Goal: Information Seeking & Learning: Learn about a topic

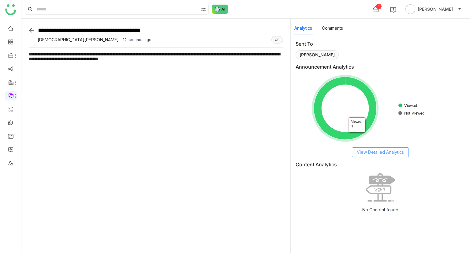
click at [382, 151] on span "View Detailed Analytics" at bounding box center [380, 152] width 47 height 7
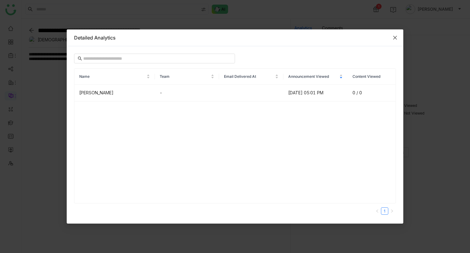
click at [397, 36] on icon "Close" at bounding box center [395, 37] width 5 height 5
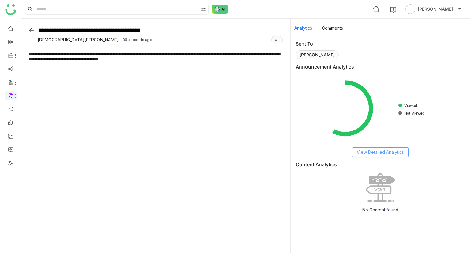
click at [378, 152] on span "View Detailed Analytics" at bounding box center [380, 152] width 47 height 7
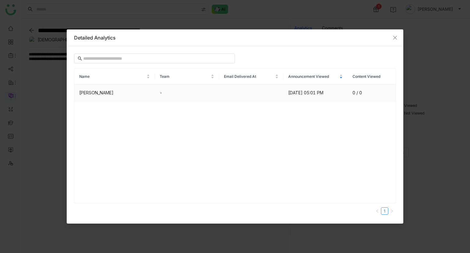
click at [252, 94] on td at bounding box center [251, 92] width 64 height 17
click at [393, 39] on icon "Close" at bounding box center [395, 37] width 5 height 5
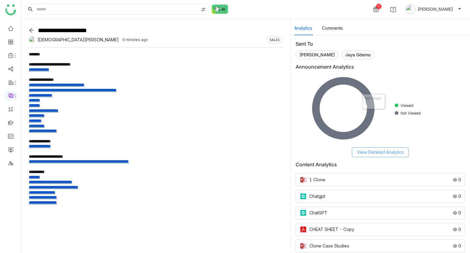
click at [377, 153] on span "View Detailed Analytics" at bounding box center [380, 152] width 47 height 7
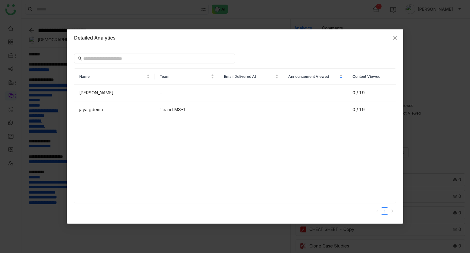
click at [397, 38] on icon "Close" at bounding box center [395, 37] width 5 height 5
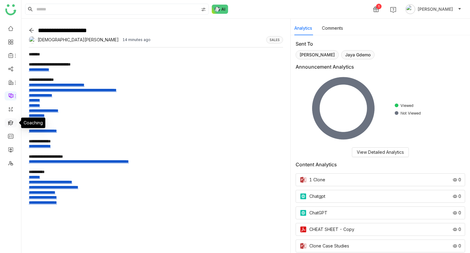
click at [8, 122] on link at bounding box center [11, 122] width 6 height 5
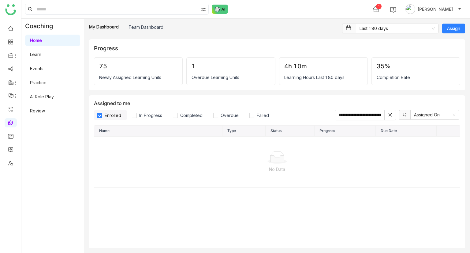
click at [41, 52] on link "Learn" at bounding box center [35, 54] width 11 height 5
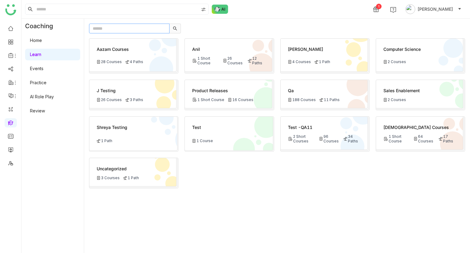
click at [108, 29] on input "text" at bounding box center [129, 29] width 80 height 10
paste input "**********"
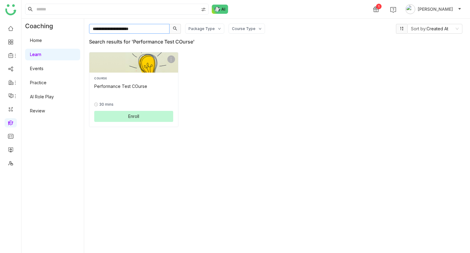
type input "**********"
click at [131, 97] on div "0% 30 mins Enroll" at bounding box center [133, 107] width 79 height 30
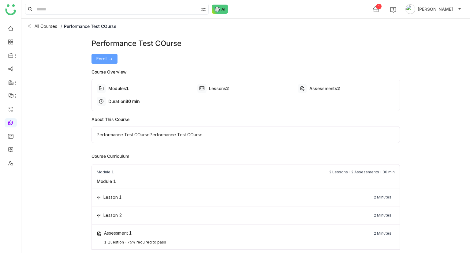
click at [106, 60] on span "Enroll ->" at bounding box center [104, 58] width 16 height 7
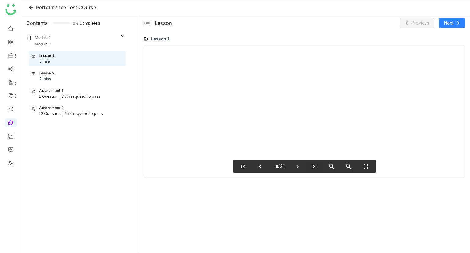
click at [318, 168] on icon "last_page" at bounding box center [314, 166] width 7 height 7
type input "**"
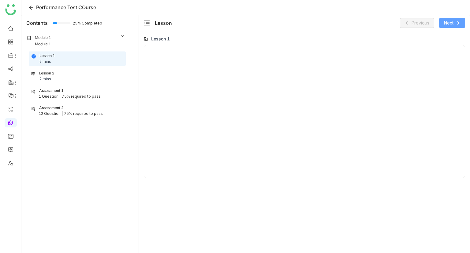
click at [453, 23] on span "Next" at bounding box center [448, 23] width 9 height 7
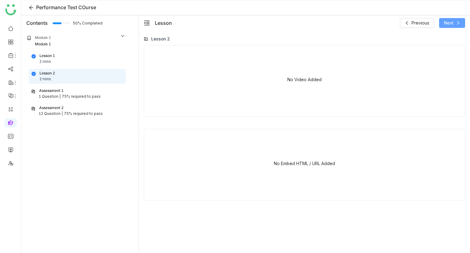
click at [452, 20] on span "Next" at bounding box center [448, 23] width 9 height 7
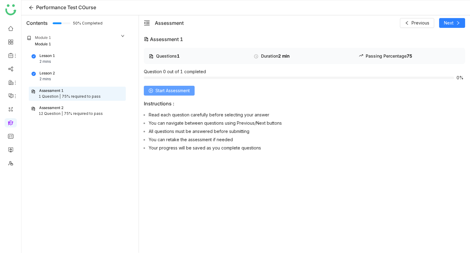
click at [168, 89] on span "Start Assessment" at bounding box center [172, 90] width 34 height 7
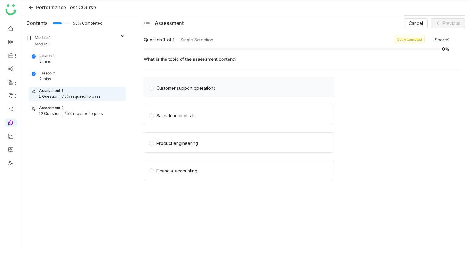
click at [196, 90] on div "Customer support operations" at bounding box center [185, 88] width 59 height 7
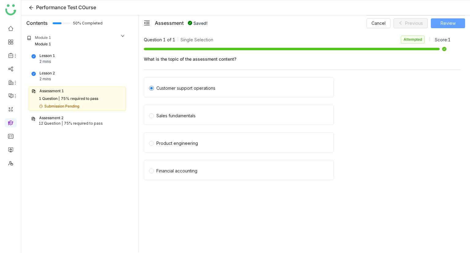
click at [445, 20] on span "Review" at bounding box center [448, 23] width 15 height 7
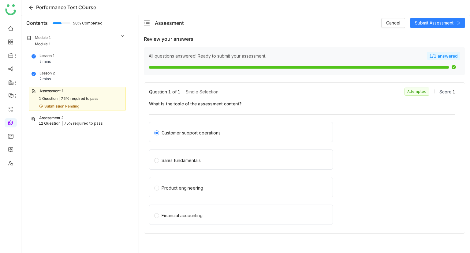
click at [432, 17] on div "Assessment Cancel Submit Assessment" at bounding box center [304, 22] width 331 height 15
click at [432, 20] on span "Submit Assessment" at bounding box center [434, 23] width 39 height 7
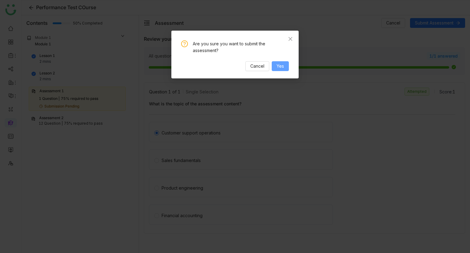
click at [275, 62] on button "Yes" at bounding box center [280, 66] width 17 height 10
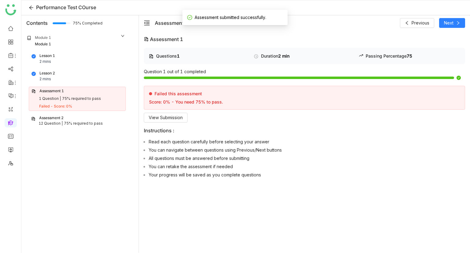
click at [69, 118] on div "Assessment 2" at bounding box center [77, 118] width 92 height 6
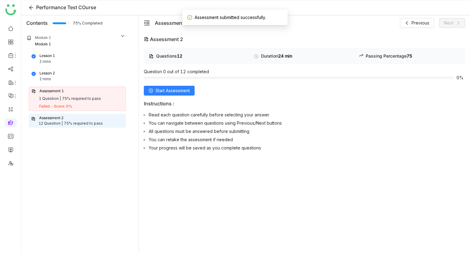
click at [158, 99] on div "Questions 12 Duration 24 min Passing Percentage 75 Question 0 out of 12 complet…" at bounding box center [304, 101] width 321 height 106
click at [173, 92] on span "Start Assessment" at bounding box center [172, 90] width 34 height 7
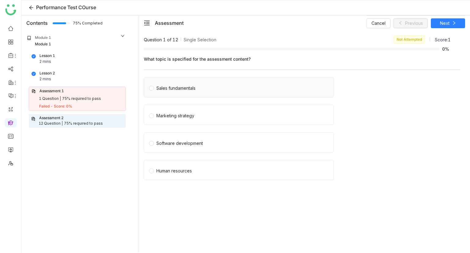
click at [191, 91] on div "Sales fundamentals" at bounding box center [175, 88] width 39 height 7
click at [450, 23] on button "Next" at bounding box center [448, 23] width 34 height 10
click at [185, 95] on div "Two questions" at bounding box center [239, 87] width 190 height 20
click at [237, 80] on div "Two questions" at bounding box center [239, 87] width 190 height 20
click at [195, 83] on label "Two questions" at bounding box center [240, 87] width 182 height 9
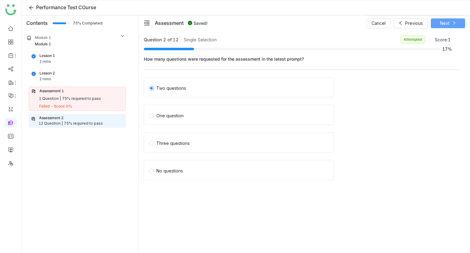
click at [444, 20] on span "Next" at bounding box center [444, 23] width 9 height 7
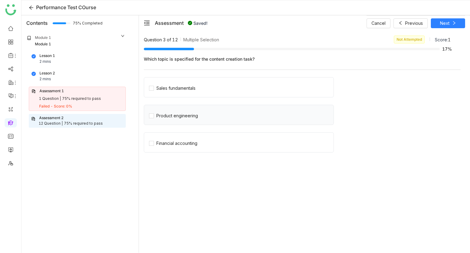
click at [166, 121] on div "Product engineering" at bounding box center [239, 115] width 190 height 20
click at [175, 114] on div "Product engineering" at bounding box center [177, 115] width 42 height 7
click at [168, 93] on div "Sales fundamentals" at bounding box center [239, 87] width 190 height 20
click at [453, 24] on icon at bounding box center [454, 23] width 4 height 4
click at [159, 118] on div "question, answer_explanation, difficulty" at bounding box center [195, 115] width 79 height 7
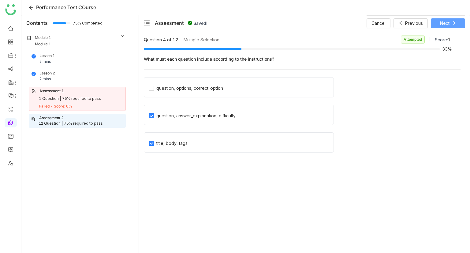
click at [446, 21] on span "Next" at bounding box center [444, 23] width 9 height 7
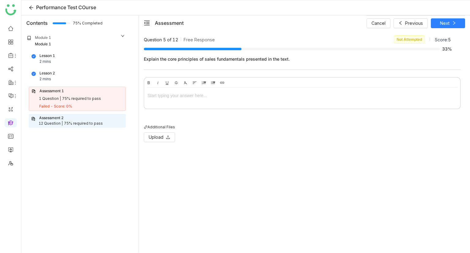
click at [164, 97] on div at bounding box center [301, 95] width 309 height 7
click at [448, 22] on span "Next" at bounding box center [444, 23] width 9 height 7
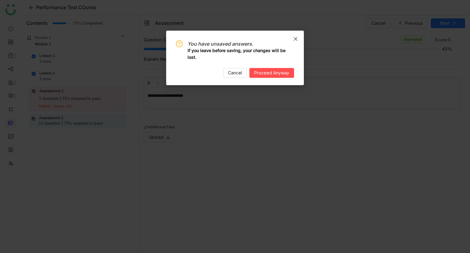
click at [295, 39] on icon "Close" at bounding box center [295, 38] width 5 height 5
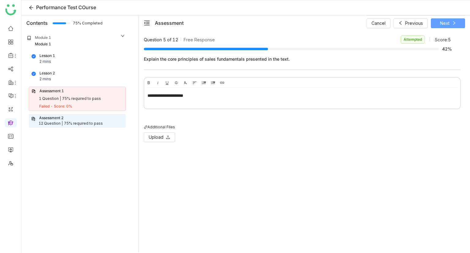
click at [453, 20] on button "Next" at bounding box center [448, 23] width 34 height 10
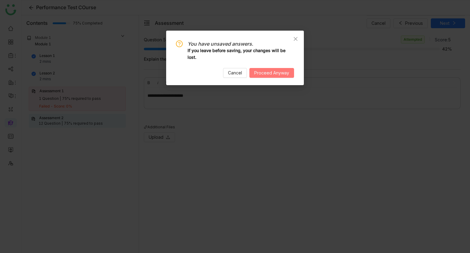
click at [282, 76] on span "Proceed Anyway" at bounding box center [271, 72] width 35 height 7
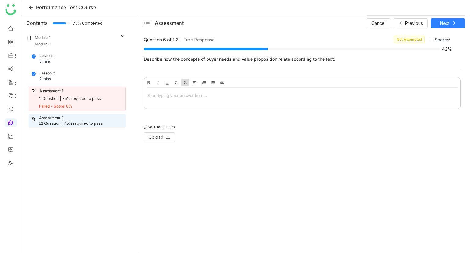
click at [184, 83] on icon "button" at bounding box center [185, 82] width 5 height 5
click at [186, 91] on div "****" at bounding box center [302, 97] width 316 height 18
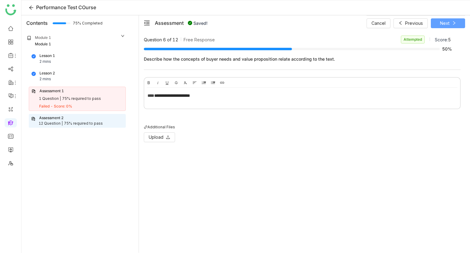
click at [457, 21] on button "Next" at bounding box center [448, 23] width 34 height 10
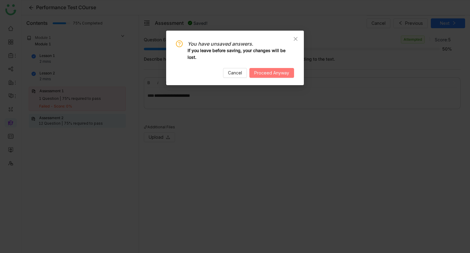
click at [290, 69] on button "Proceed Anyway" at bounding box center [271, 73] width 45 height 10
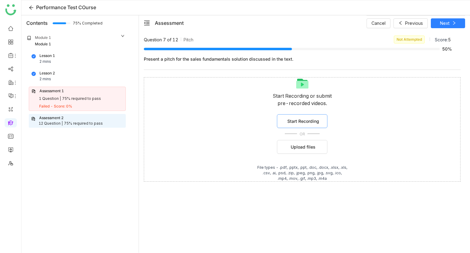
click at [305, 120] on span "Start Recording" at bounding box center [303, 121] width 32 height 6
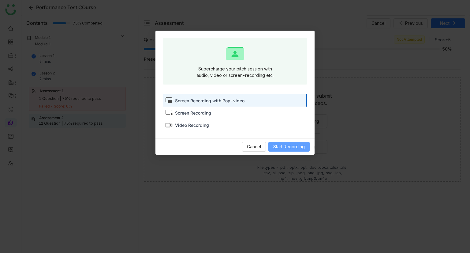
click at [294, 144] on span "Start Recording" at bounding box center [289, 146] width 32 height 7
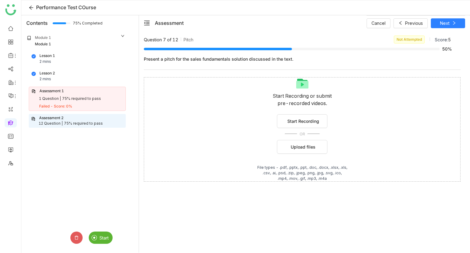
click at [104, 239] on span "Start" at bounding box center [103, 237] width 9 height 5
click at [78, 238] on div "Stop" at bounding box center [81, 237] width 22 height 12
click at [96, 238] on img at bounding box center [94, 238] width 6 height 6
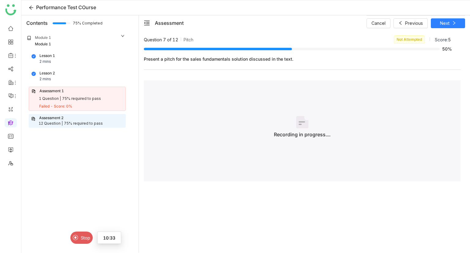
click at [84, 238] on span "Stop" at bounding box center [85, 237] width 9 height 5
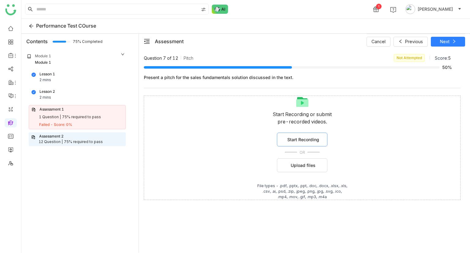
click at [312, 136] on span "Start Recording" at bounding box center [303, 139] width 32 height 6
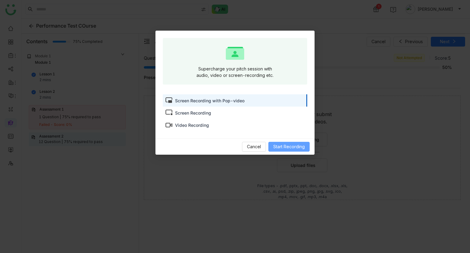
click at [295, 148] on span "Start Recording" at bounding box center [289, 146] width 32 height 7
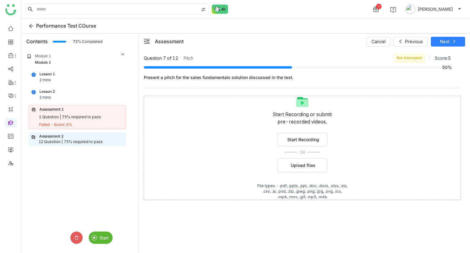
click at [102, 235] on span "Start" at bounding box center [103, 237] width 9 height 5
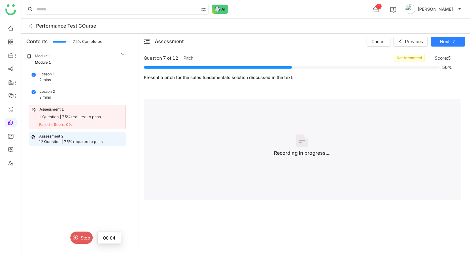
click at [84, 237] on span "Stop" at bounding box center [85, 237] width 9 height 5
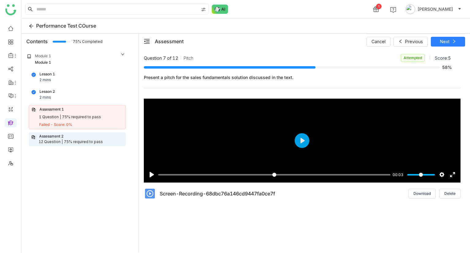
click at [73, 80] on div "Lesson 1 2 mins" at bounding box center [77, 77] width 91 height 12
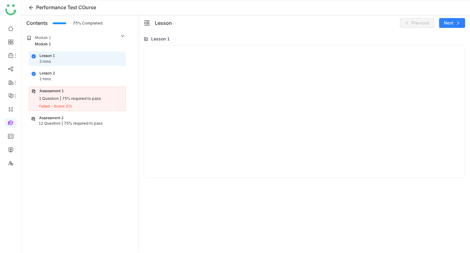
click at [66, 127] on div "Assessment 2 12 Question | 75% required to pass" at bounding box center [77, 121] width 97 height 14
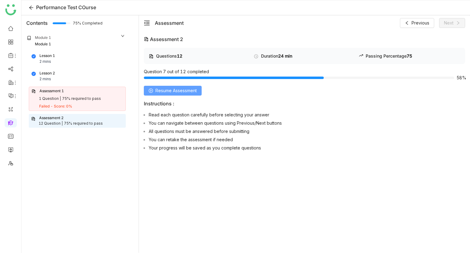
click at [196, 90] on span "Resume Assessment" at bounding box center [175, 90] width 41 height 7
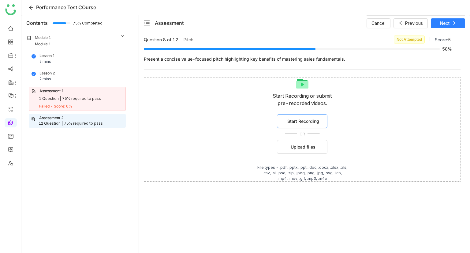
click at [301, 119] on span "Start Recording" at bounding box center [303, 121] width 32 height 6
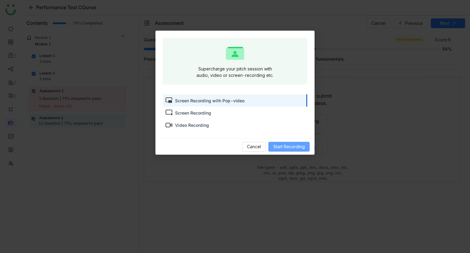
click at [278, 146] on span "Start Recording" at bounding box center [289, 146] width 32 height 7
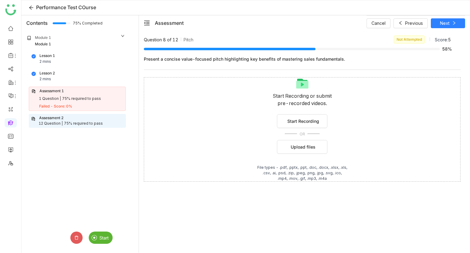
click at [103, 237] on span "Start" at bounding box center [103, 237] width 9 height 5
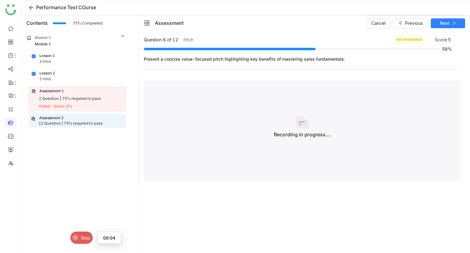
click at [85, 239] on span "Stop" at bounding box center [85, 237] width 9 height 5
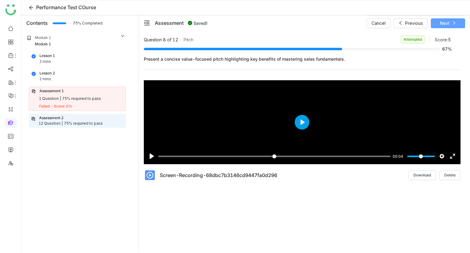
click at [446, 26] on span "Next" at bounding box center [444, 23] width 9 height 7
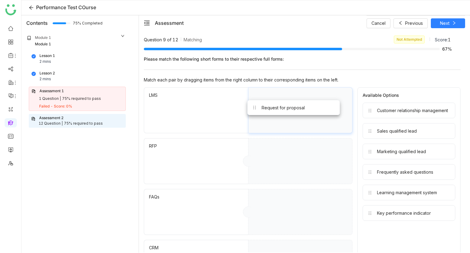
drag, startPoint x: 417, startPoint y: 110, endPoint x: 332, endPoint y: 120, distance: 85.7
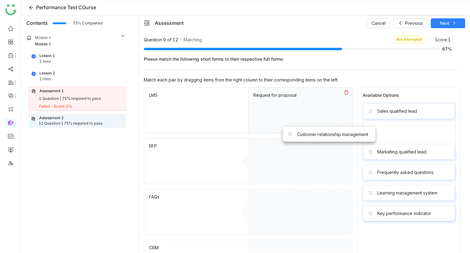
drag, startPoint x: 397, startPoint y: 119, endPoint x: 303, endPoint y: 146, distance: 97.6
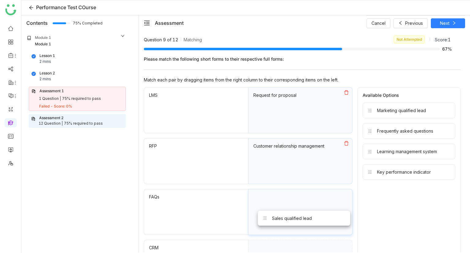
drag, startPoint x: 391, startPoint y: 114, endPoint x: 286, endPoint y: 222, distance: 150.8
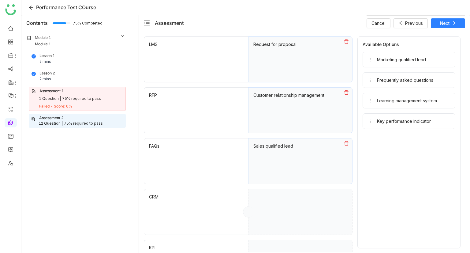
scroll to position [184, 0]
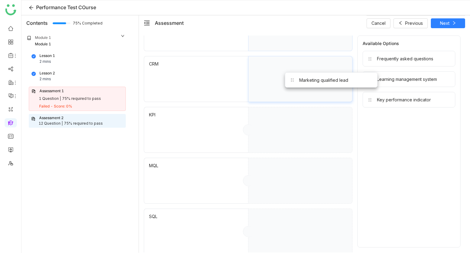
drag, startPoint x: 389, startPoint y: 58, endPoint x: 311, endPoint y: 80, distance: 80.7
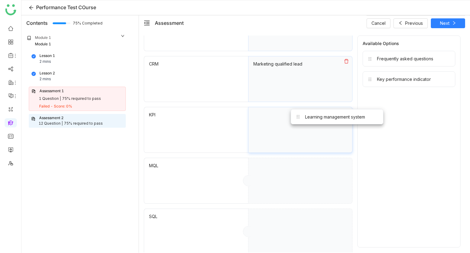
drag, startPoint x: 357, startPoint y: 107, endPoint x: 308, endPoint y: 136, distance: 55.9
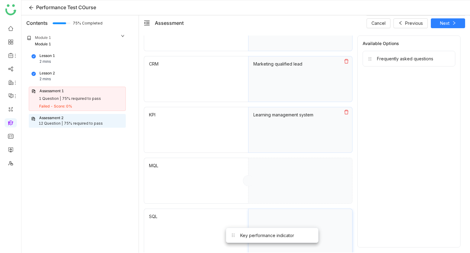
scroll to position [187, 0]
drag, startPoint x: 394, startPoint y: 83, endPoint x: 257, endPoint y: 226, distance: 198.0
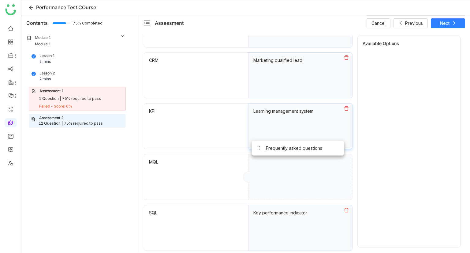
drag, startPoint x: 388, startPoint y: 59, endPoint x: 282, endPoint y: 178, distance: 159.5
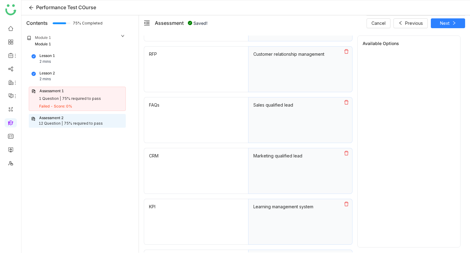
scroll to position [0, 0]
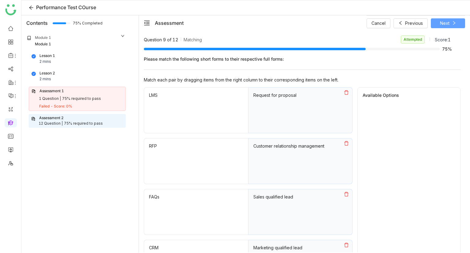
click at [448, 25] on span "Next" at bounding box center [444, 23] width 9 height 7
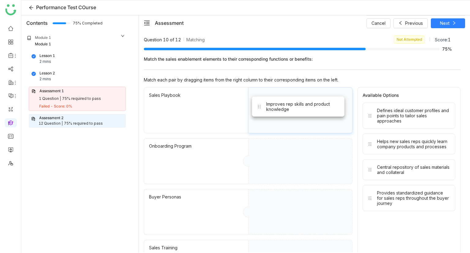
drag, startPoint x: 399, startPoint y: 116, endPoint x: 286, endPoint y: 110, distance: 112.5
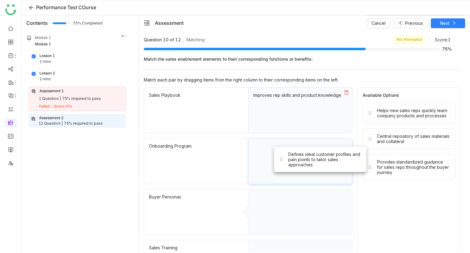
drag, startPoint x: 393, startPoint y: 120, endPoint x: 303, endPoint y: 166, distance: 101.5
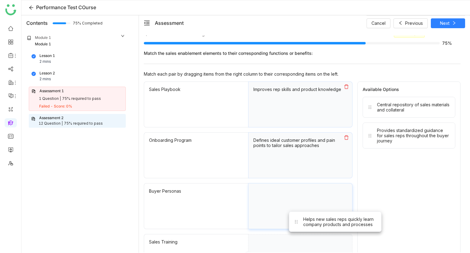
drag, startPoint x: 397, startPoint y: 115, endPoint x: 300, endPoint y: 237, distance: 155.7
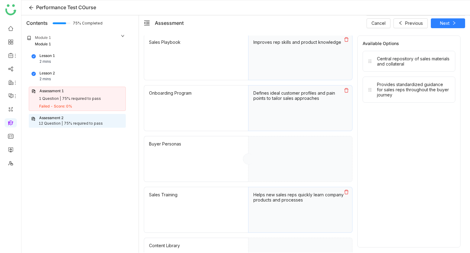
scroll to position [89, 0]
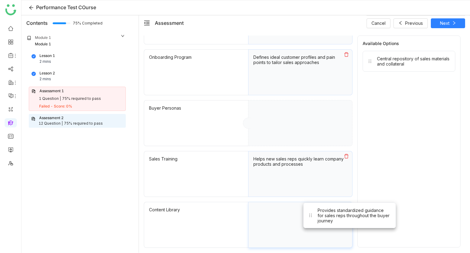
drag, startPoint x: 376, startPoint y: 101, endPoint x: 316, endPoint y: 229, distance: 142.2
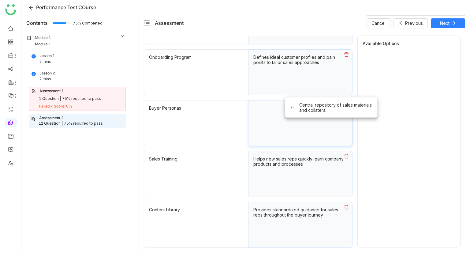
drag, startPoint x: 349, startPoint y: 81, endPoint x: 316, endPoint y: 111, distance: 44.8
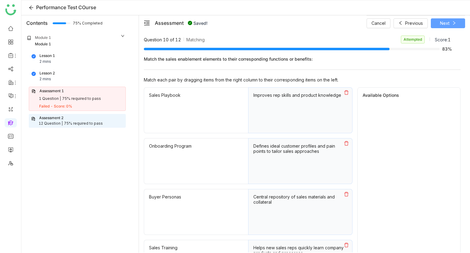
click at [450, 24] on button "Next" at bounding box center [448, 23] width 34 height 10
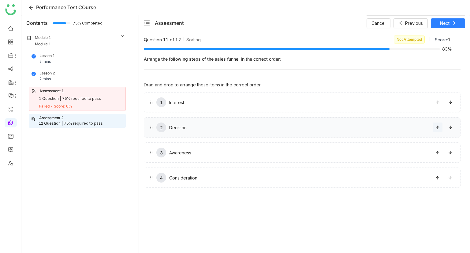
click at [433, 131] on button at bounding box center [438, 127] width 10 height 10
click at [449, 21] on span "Next" at bounding box center [444, 23] width 9 height 7
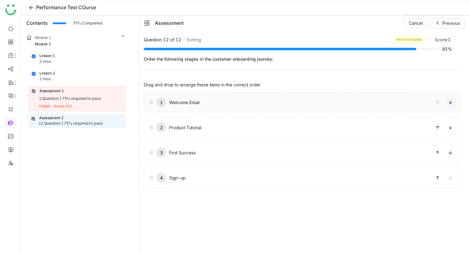
click at [449, 102] on icon at bounding box center [450, 101] width 3 height 3
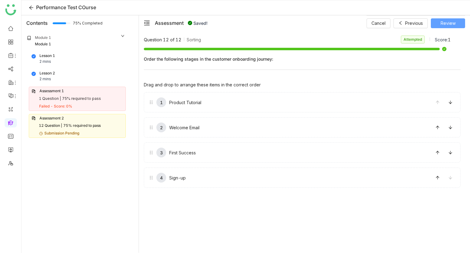
click at [454, 22] on span "Review" at bounding box center [448, 23] width 15 height 7
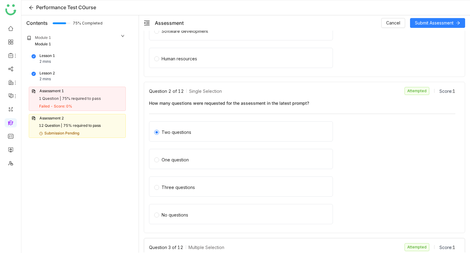
scroll to position [245, 0]
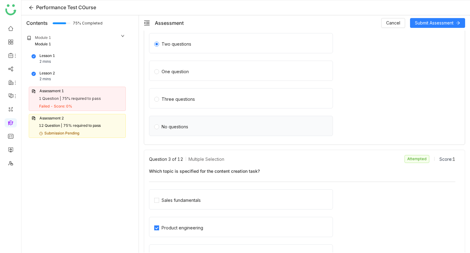
click at [193, 127] on label "No questions" at bounding box center [242, 125] width 176 height 9
click at [202, 106] on div "Three questions" at bounding box center [241, 98] width 184 height 20
click at [222, 95] on label "Three questions" at bounding box center [242, 98] width 176 height 9
click at [443, 19] on button "Submit Assessment" at bounding box center [437, 23] width 55 height 10
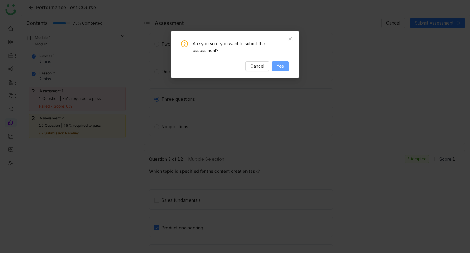
click at [285, 66] on button "Yes" at bounding box center [280, 66] width 17 height 10
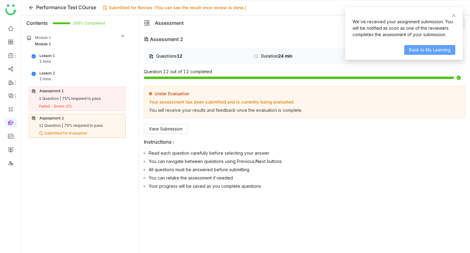
click at [432, 50] on span "Back to My Learning" at bounding box center [429, 50] width 41 height 7
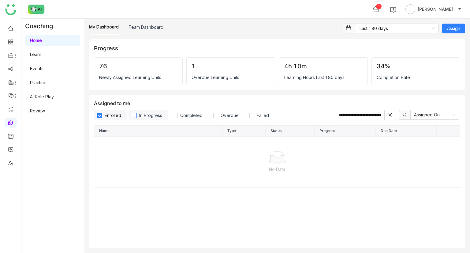
click at [156, 114] on span "In Progress" at bounding box center [151, 115] width 28 height 5
click at [113, 114] on span "Enrolled" at bounding box center [112, 115] width 21 height 5
click at [157, 117] on span "In Progress" at bounding box center [151, 115] width 28 height 5
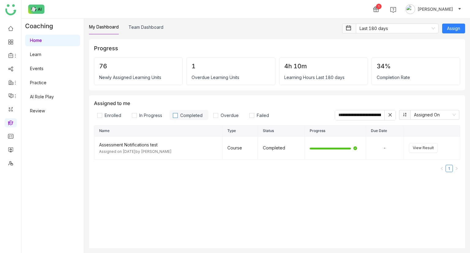
click at [189, 113] on span "Completed" at bounding box center [191, 115] width 27 height 5
click at [196, 119] on label "Completed" at bounding box center [189, 115] width 39 height 10
click at [233, 116] on span "Overdue" at bounding box center [229, 115] width 23 height 5
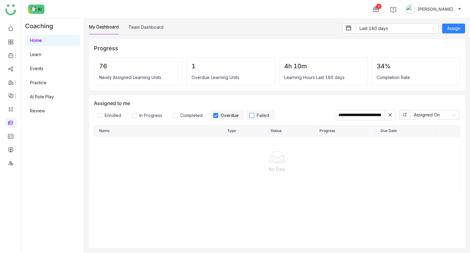
click at [261, 117] on span "Failed" at bounding box center [262, 115] width 17 height 5
click at [262, 115] on span "Failed" at bounding box center [262, 115] width 17 height 5
click at [225, 115] on span "Overdue" at bounding box center [229, 115] width 23 height 5
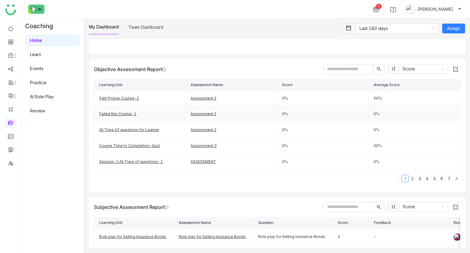
scroll to position [122, 0]
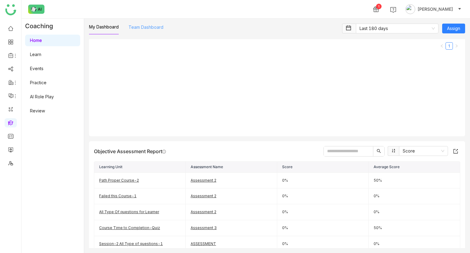
click at [142, 27] on link "Team Dashboard" at bounding box center [146, 26] width 35 height 5
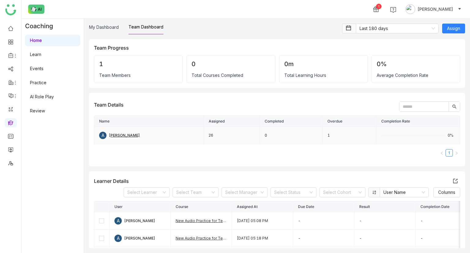
click at [116, 136] on div "A arif" at bounding box center [148, 135] width 99 height 7
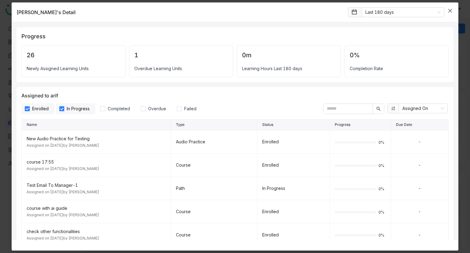
click at [447, 8] on span "Close" at bounding box center [450, 10] width 17 height 17
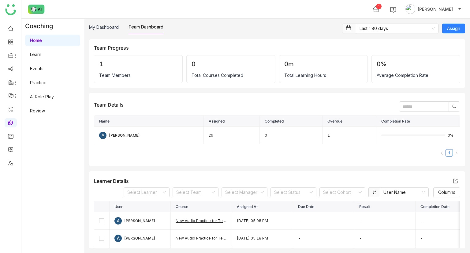
click at [114, 22] on div "My Dashboard Team Dashboard Last 180 days Assign Team Progress 1 Team Members 0…" at bounding box center [277, 136] width 386 height 234
click at [110, 25] on link "My Dashboard" at bounding box center [104, 26] width 30 height 5
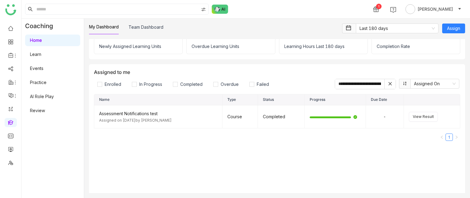
scroll to position [31, 0]
click at [388, 83] on icon at bounding box center [390, 84] width 4 height 4
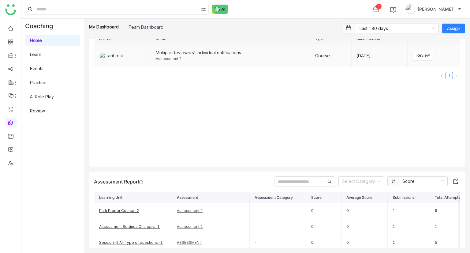
scroll to position [627, 0]
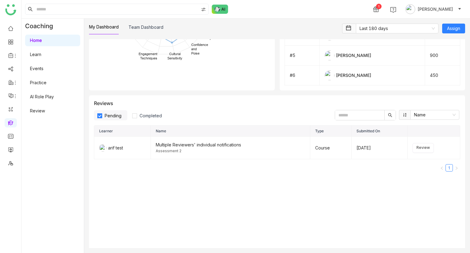
click at [112, 120] on label "Pending" at bounding box center [110, 115] width 33 height 10
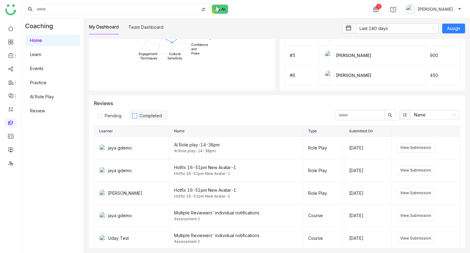
click at [157, 115] on span "Completed" at bounding box center [150, 115] width 27 height 5
click at [413, 133] on span "View Submission" at bounding box center [415, 148] width 31 height 6
click at [411, 133] on span "View Submission" at bounding box center [415, 148] width 31 height 6
click at [400, 133] on span "View Submission" at bounding box center [415, 170] width 31 height 6
click at [151, 118] on span "Completed" at bounding box center [150, 115] width 27 height 5
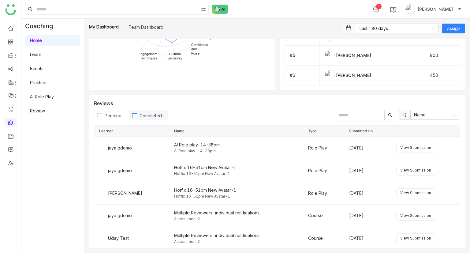
click at [143, 117] on span "Completed" at bounding box center [150, 115] width 27 height 5
click at [420, 133] on span "View Submission" at bounding box center [415, 148] width 31 height 6
click at [404, 133] on span "View Submission" at bounding box center [415, 170] width 31 height 6
drag, startPoint x: 418, startPoint y: 193, endPoint x: 425, endPoint y: 196, distance: 7.5
click at [418, 133] on span "View Submission" at bounding box center [415, 193] width 31 height 6
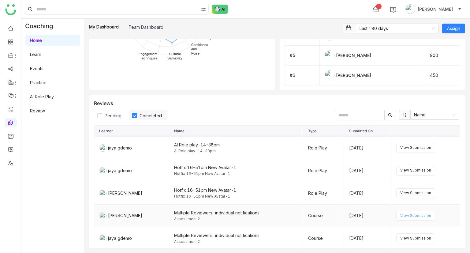
click at [416, 133] on span "View Submission" at bounding box center [415, 216] width 31 height 6
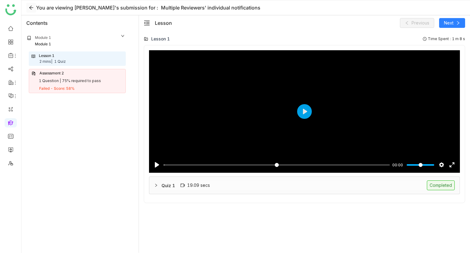
click at [32, 8] on icon at bounding box center [31, 7] width 5 height 5
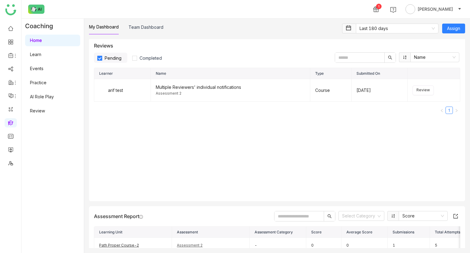
scroll to position [673, 0]
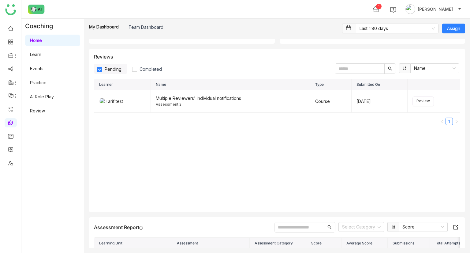
click at [110, 76] on div "Reviews Pending Completed Name Learner Name Type Submitted On arif test Multipl…" at bounding box center [277, 130] width 376 height 163
click at [140, 68] on span "Completed" at bounding box center [150, 68] width 27 height 5
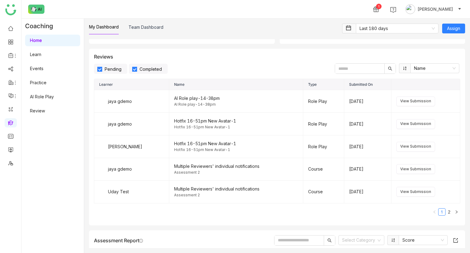
click at [110, 71] on span "Pending" at bounding box center [113, 68] width 22 height 5
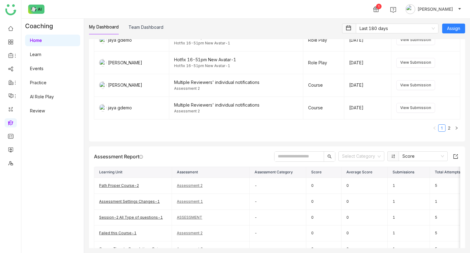
scroll to position [731, 0]
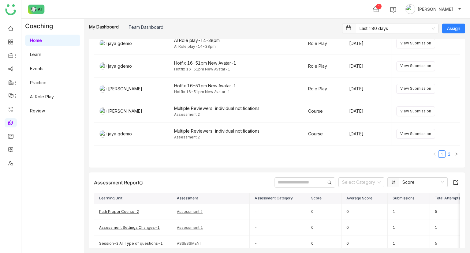
click at [446, 133] on link "2" at bounding box center [449, 154] width 7 height 7
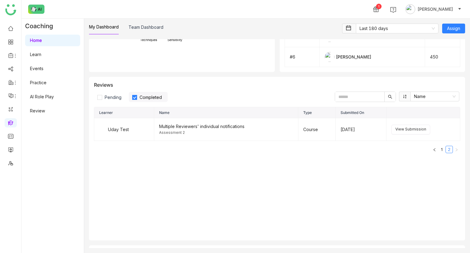
scroll to position [639, 0]
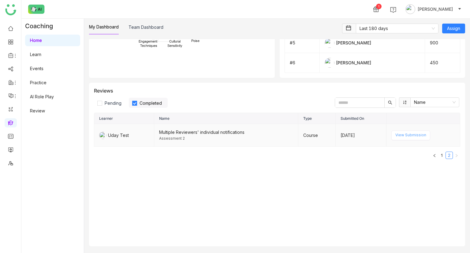
click at [416, 133] on span "View Submission" at bounding box center [410, 135] width 31 height 6
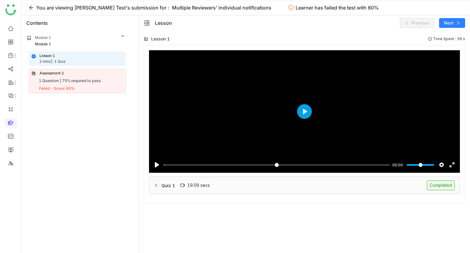
click at [33, 5] on button at bounding box center [31, 8] width 10 height 10
click at [32, 6] on icon at bounding box center [31, 7] width 5 height 5
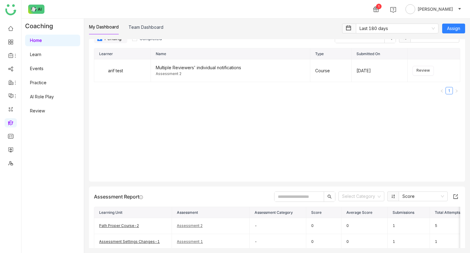
scroll to position [673, 0]
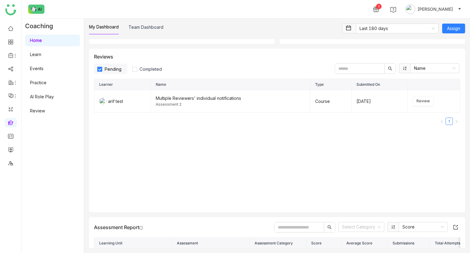
click at [106, 70] on span "Pending" at bounding box center [113, 68] width 22 height 5
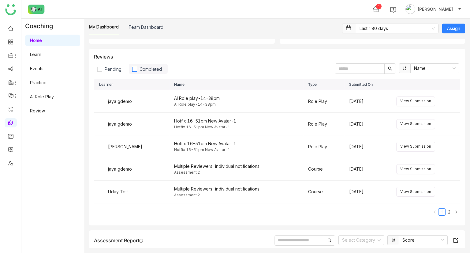
click at [146, 70] on span "Completed" at bounding box center [150, 68] width 27 height 5
click at [416, 100] on button "View Submission" at bounding box center [415, 101] width 39 height 10
click at [416, 126] on span "View Submission" at bounding box center [415, 124] width 31 height 6
click at [419, 133] on span "View Submission" at bounding box center [415, 147] width 31 height 6
